Goal: Information Seeking & Learning: Learn about a topic

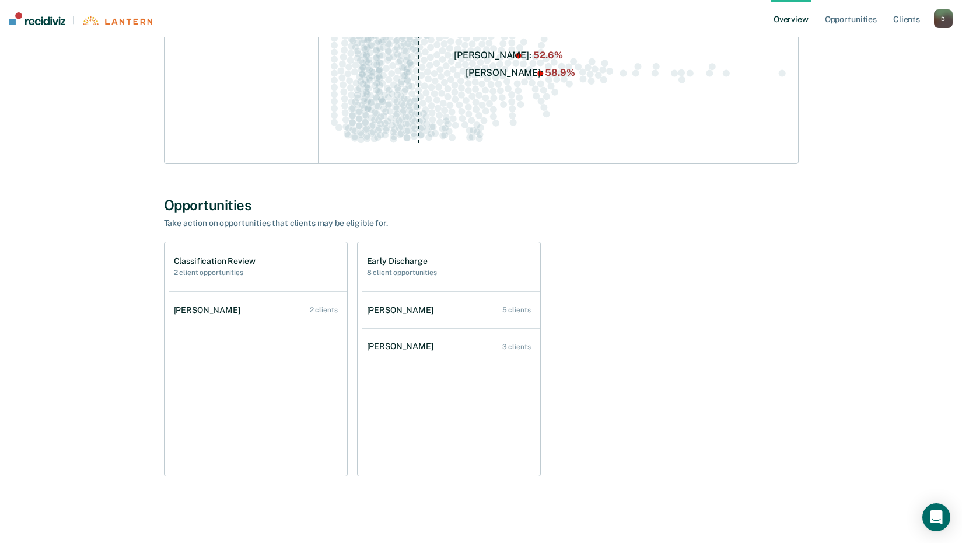
scroll to position [450, 0]
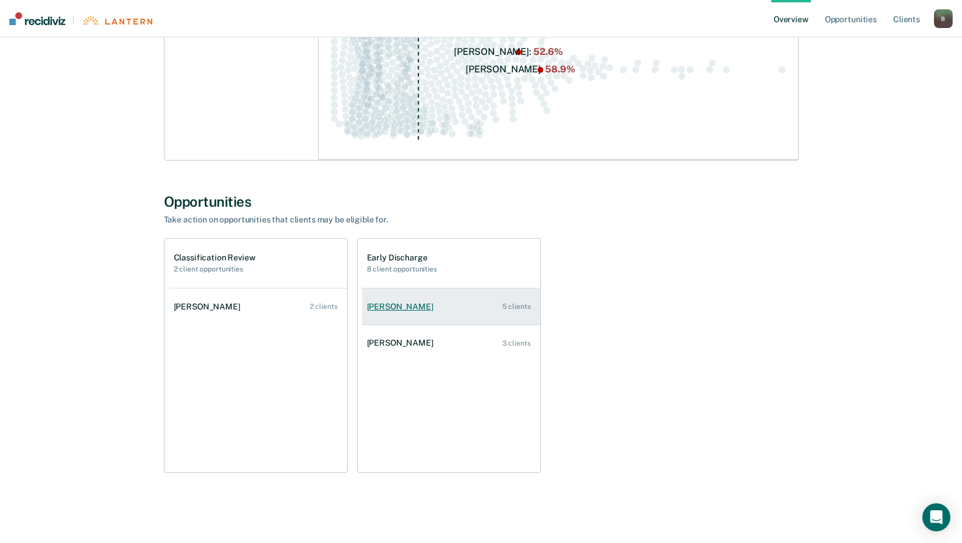
click at [422, 305] on div "[PERSON_NAME]" at bounding box center [402, 307] width 71 height 10
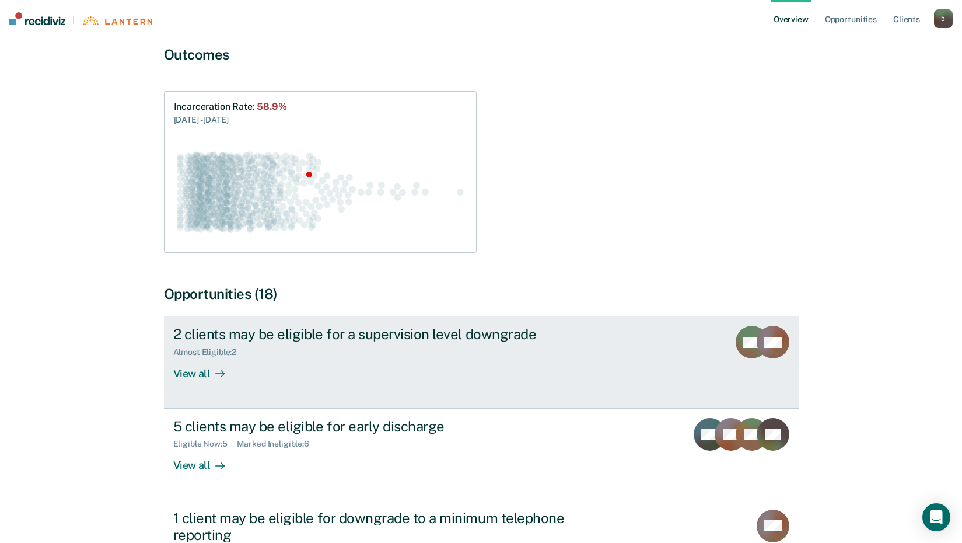
scroll to position [233, 0]
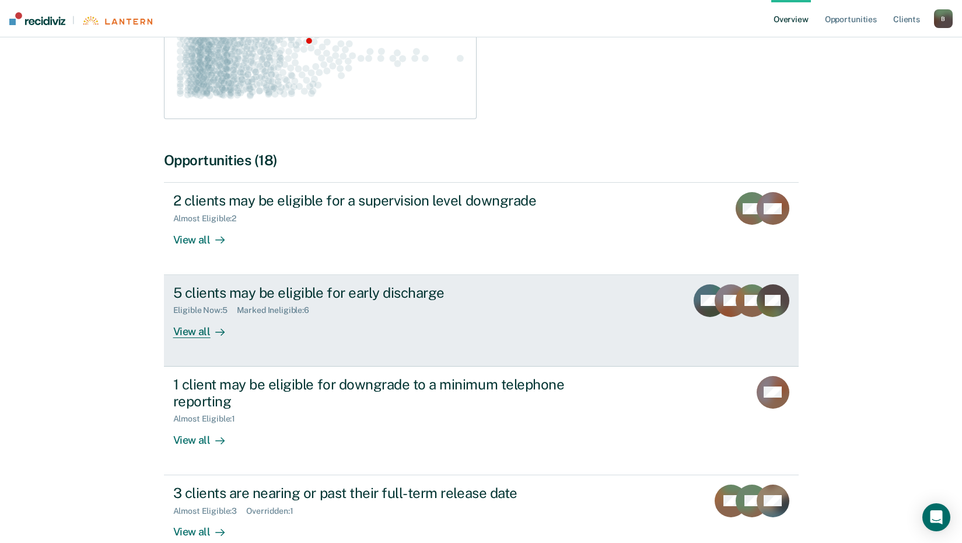
click at [194, 328] on div "View all" at bounding box center [205, 326] width 65 height 23
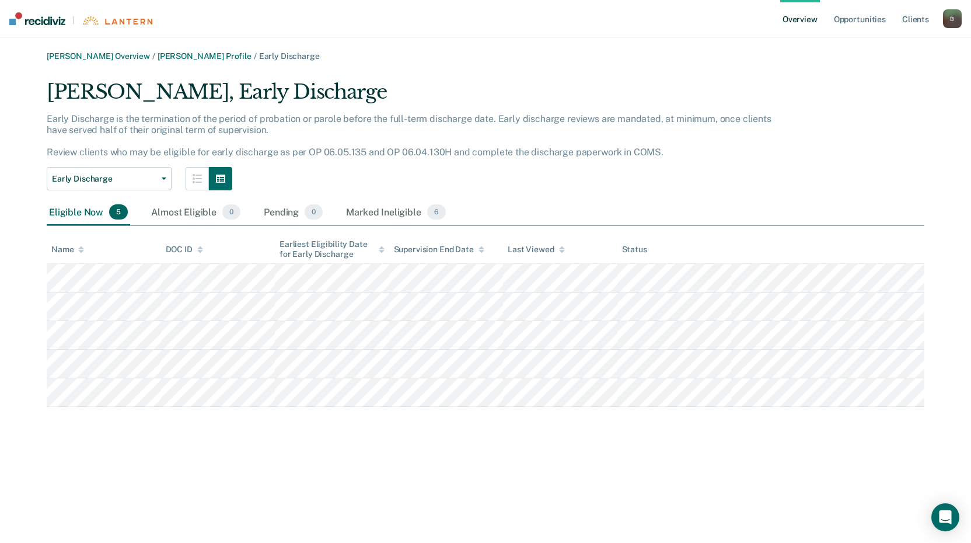
click at [811, 19] on link "Overview" at bounding box center [800, 18] width 40 height 37
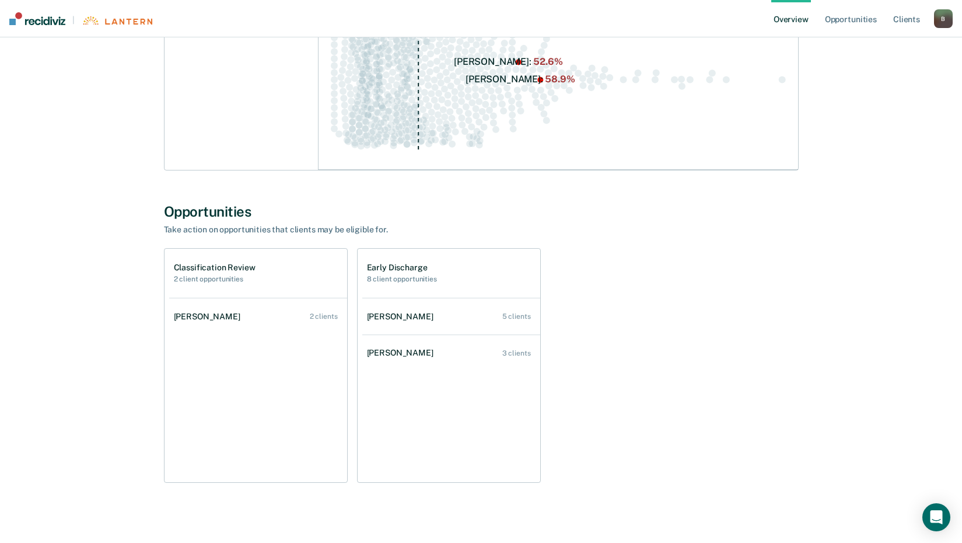
scroll to position [450, 0]
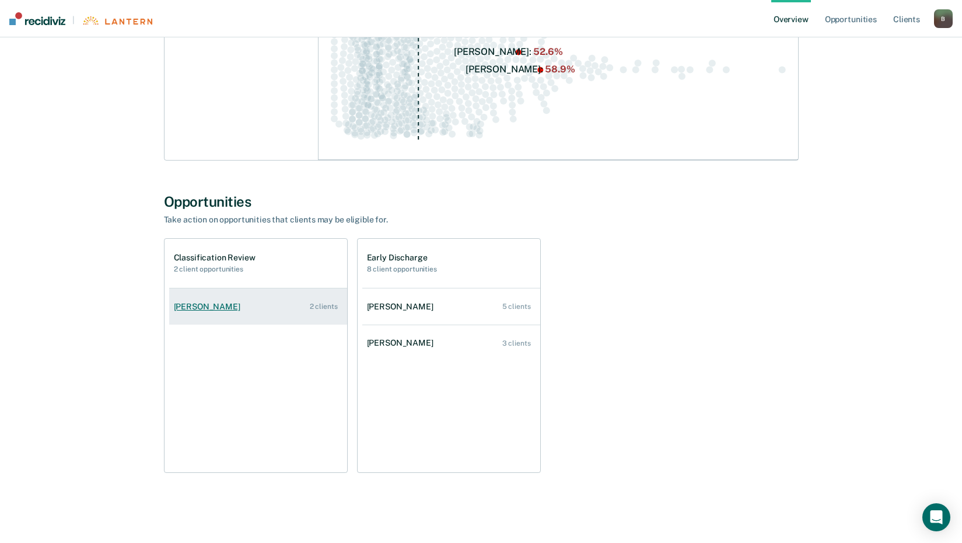
click at [186, 302] on div "[PERSON_NAME]" at bounding box center [209, 307] width 71 height 10
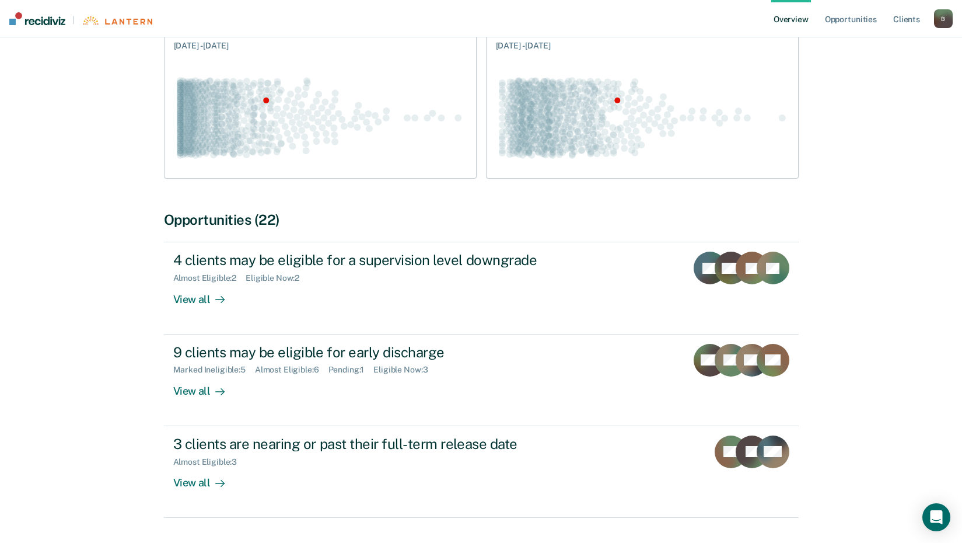
scroll to position [175, 0]
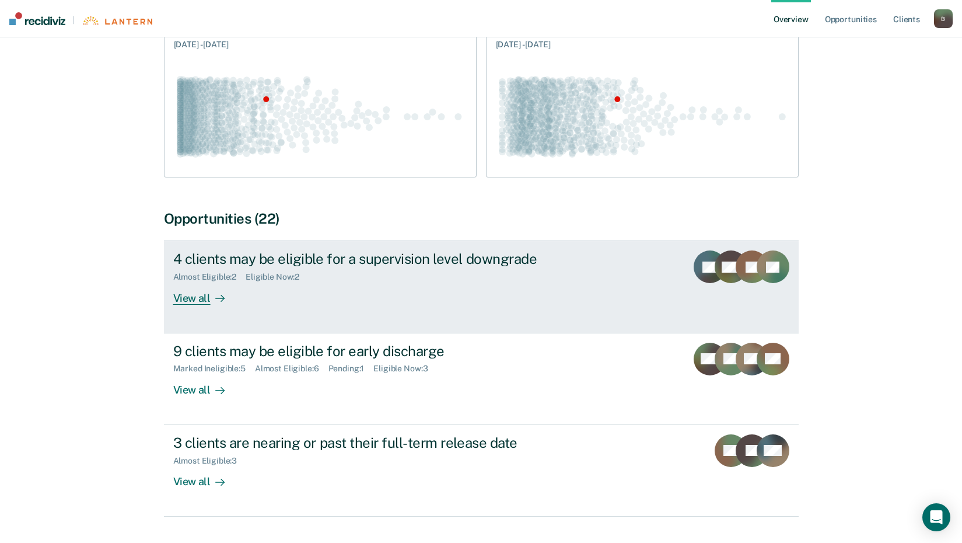
click at [188, 296] on div "View all" at bounding box center [205, 293] width 65 height 23
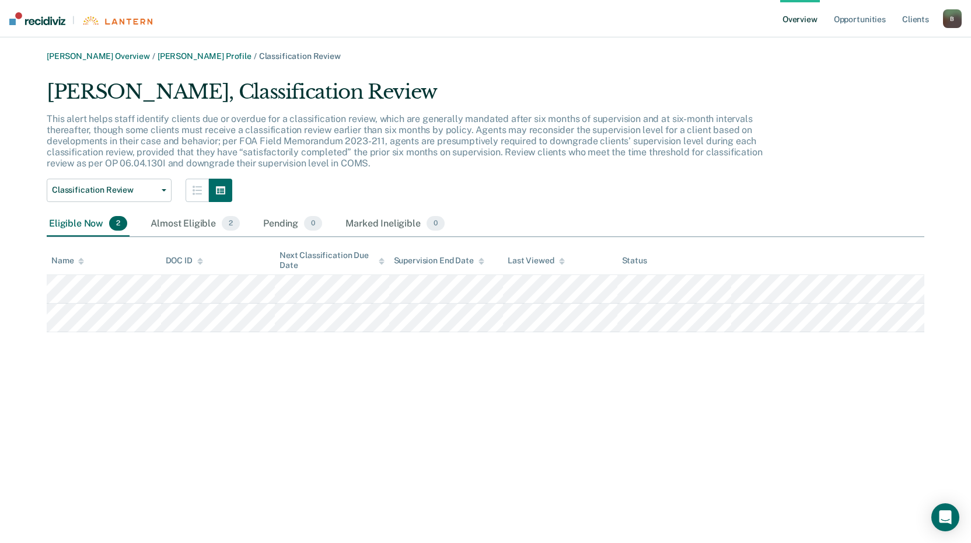
click at [806, 19] on link "Overview" at bounding box center [800, 18] width 40 height 37
